Goal: Task Accomplishment & Management: Complete application form

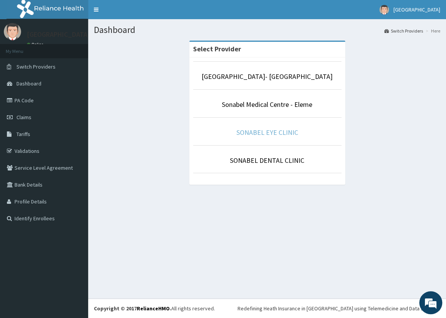
click at [277, 130] on link "SONABEL EYE CLINIC" at bounding box center [267, 132] width 62 height 9
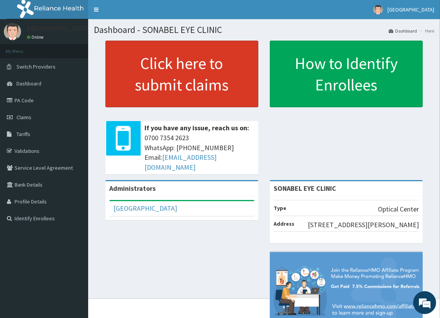
click at [152, 73] on link "Click here to submit claims" at bounding box center [181, 74] width 153 height 67
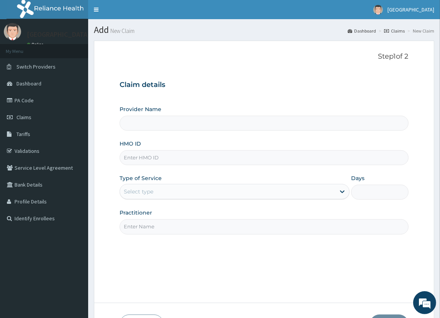
type input "SONABEL EYE CLINIC"
click at [177, 159] on input "HMO ID" at bounding box center [264, 157] width 288 height 15
type input "d"
type input "DRA/10046/A"
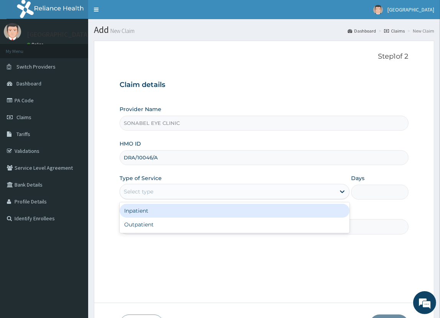
click at [189, 189] on div "Select type" at bounding box center [227, 191] width 215 height 12
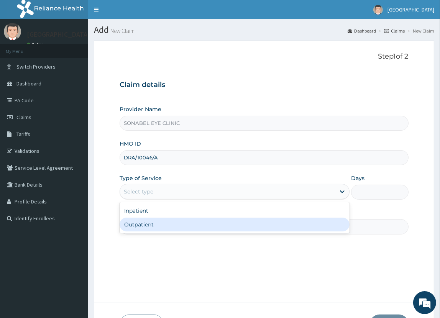
click at [174, 226] on div "Outpatient" at bounding box center [234, 225] width 229 height 14
type input "1"
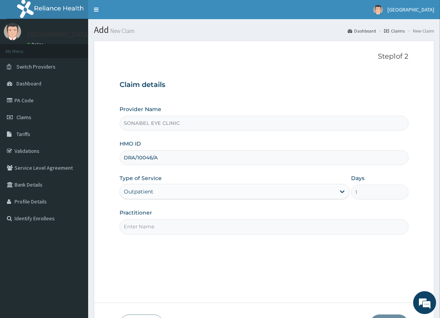
click at [183, 228] on input "Practitioner" at bounding box center [264, 226] width 288 height 15
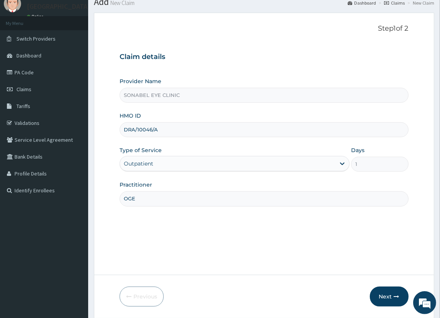
scroll to position [54, 0]
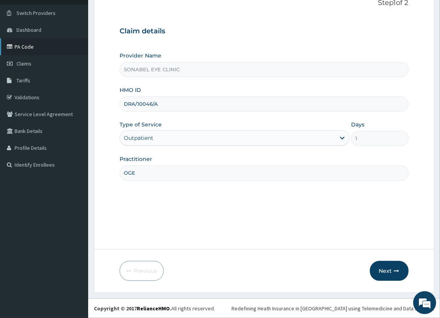
type input "OGE"
click at [28, 50] on link "PA Code" at bounding box center [44, 46] width 88 height 17
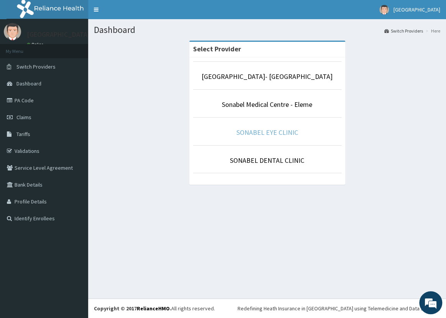
click at [251, 131] on link "SONABEL EYE CLINIC" at bounding box center [267, 132] width 62 height 9
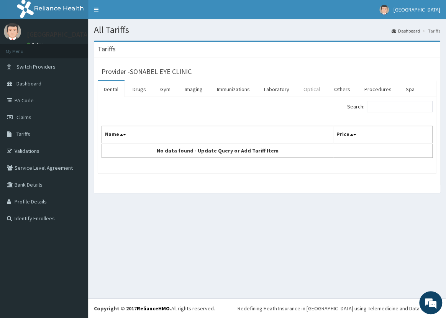
click at [306, 90] on link "Optical" at bounding box center [311, 89] width 29 height 16
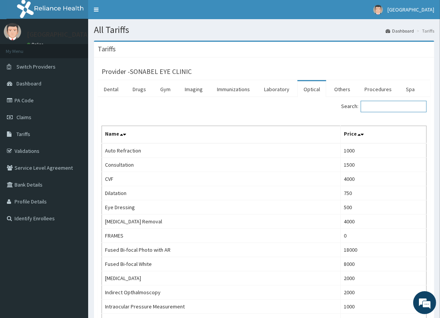
click at [390, 103] on input "Search:" at bounding box center [393, 106] width 66 height 11
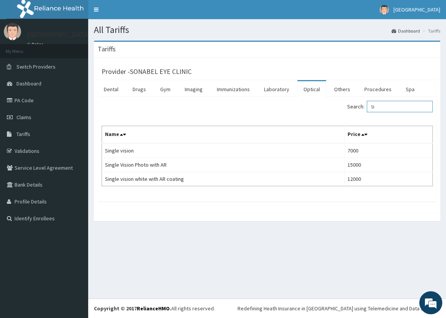
type input "S"
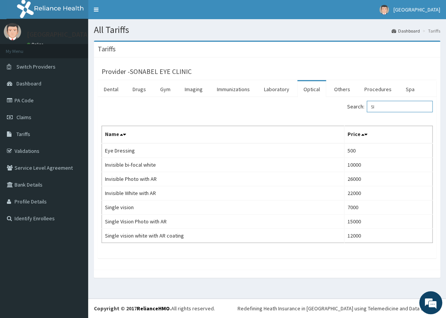
type input "SI"
click at [37, 100] on link "PA Code" at bounding box center [44, 100] width 88 height 17
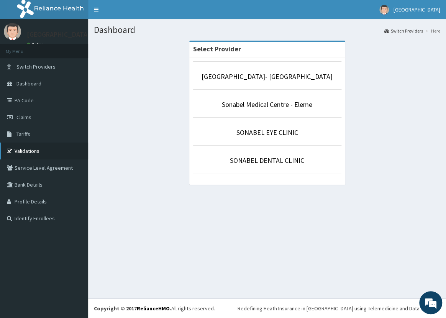
click at [37, 149] on link "Validations" at bounding box center [44, 151] width 88 height 17
